Goal: Task Accomplishment & Management: Complete application form

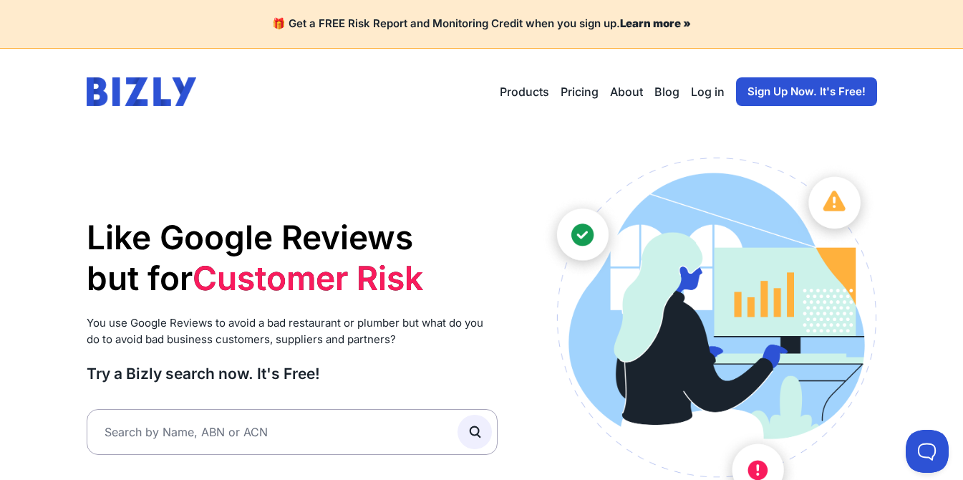
click at [788, 95] on link "Sign Up Now. It's Free!" at bounding box center [806, 91] width 141 height 29
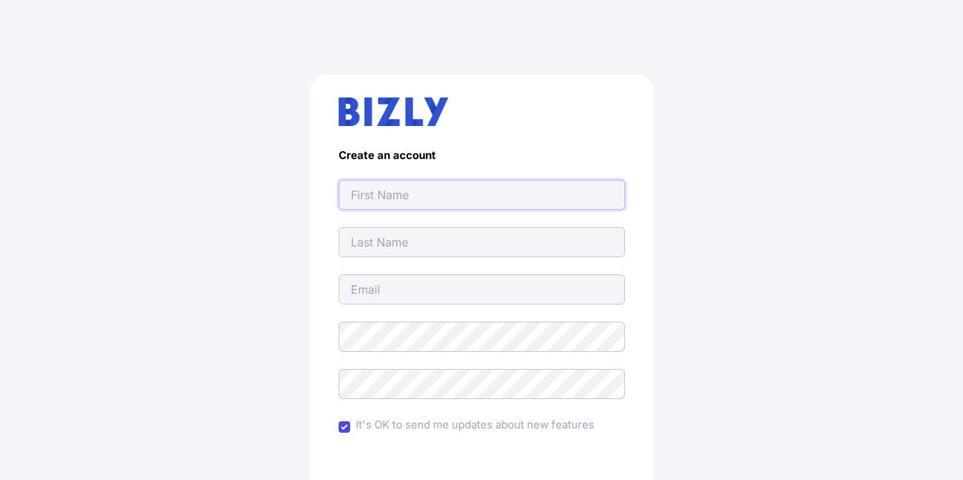
click at [468, 193] on input "text" at bounding box center [482, 195] width 286 height 30
type input "alsafyhandymanmelbourne@gmail.com"
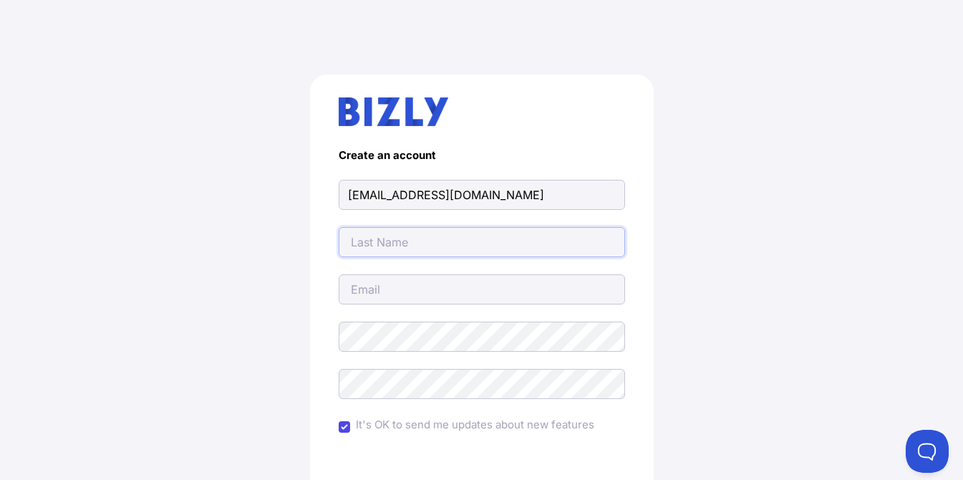
type input "alsafyhandymanmelbourne@gmail.com"
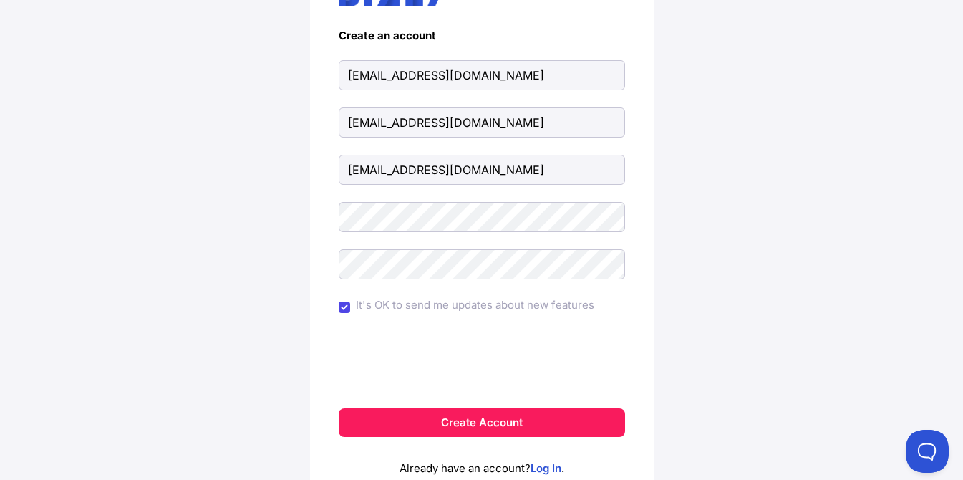
scroll to position [185, 0]
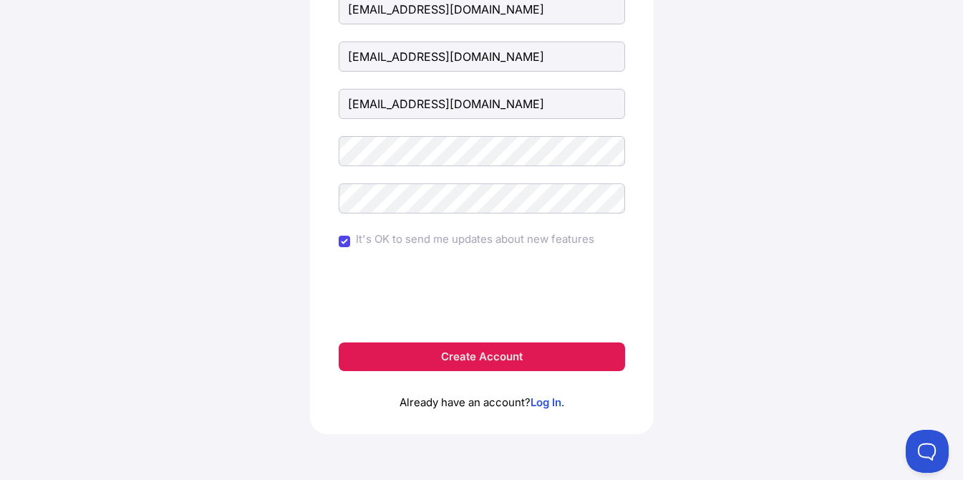
click at [465, 363] on button "Create Account" at bounding box center [482, 356] width 286 height 29
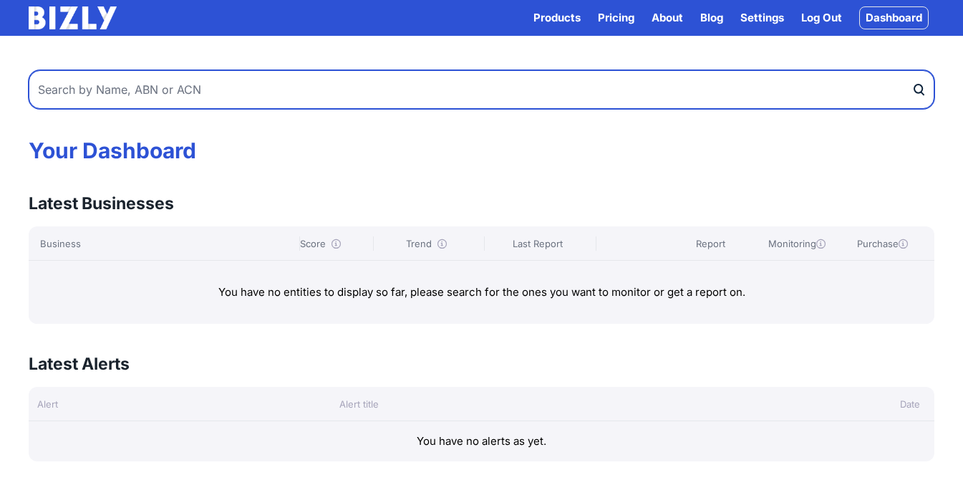
click at [125, 95] on input "text" at bounding box center [482, 89] width 906 height 39
paste input "69974533907"
type input "69974533907"
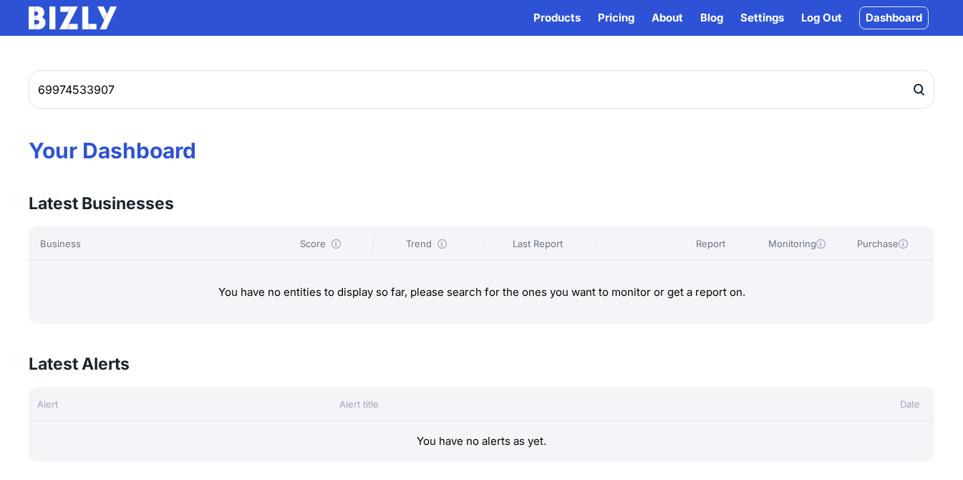
click at [919, 90] on icon "submit" at bounding box center [918, 89] width 14 height 15
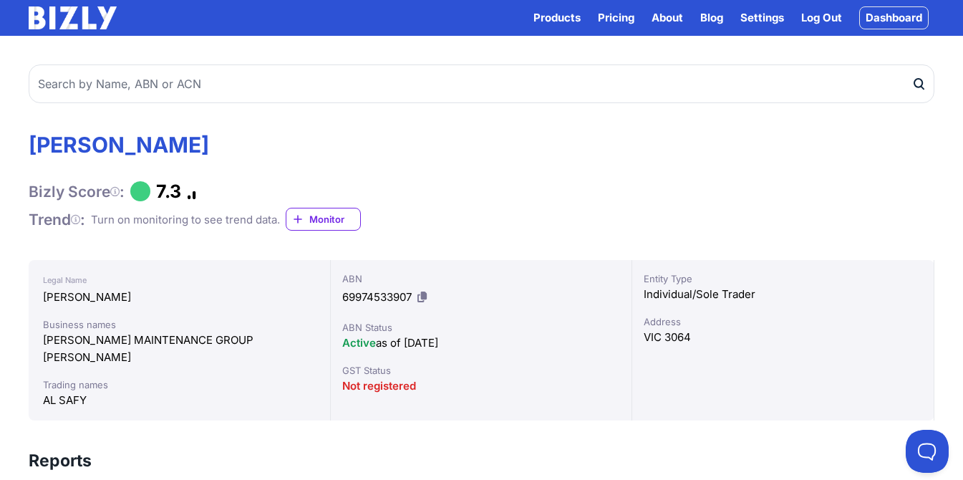
click at [350, 220] on span "Monitor" at bounding box center [334, 219] width 51 height 14
